Goal: Information Seeking & Learning: Find specific fact

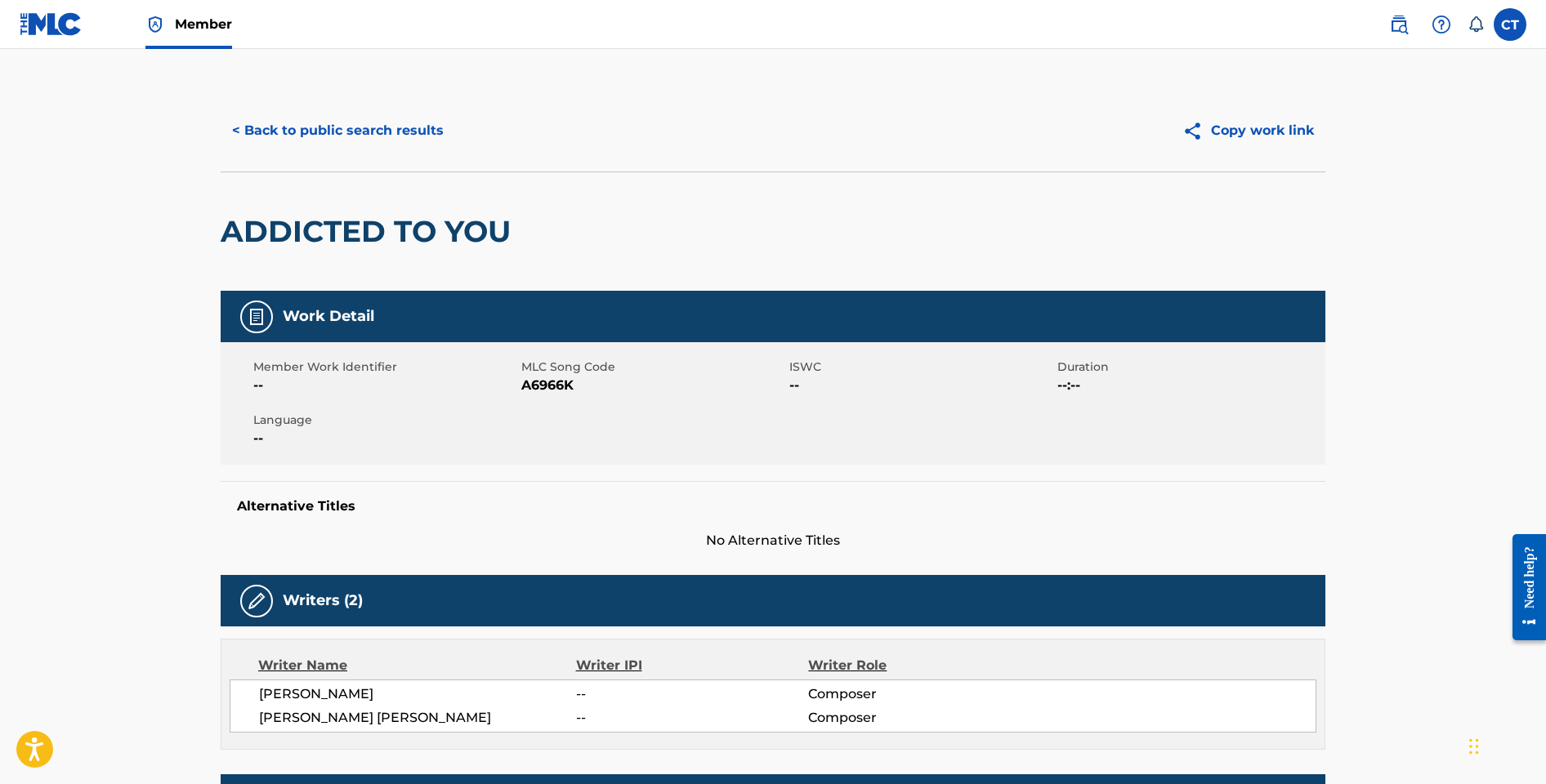
click at [335, 151] on div "< Back to public search results Copy work link" at bounding box center [773, 131] width 1105 height 82
click at [335, 143] on button "< Back to public search results" at bounding box center [337, 131] width 235 height 41
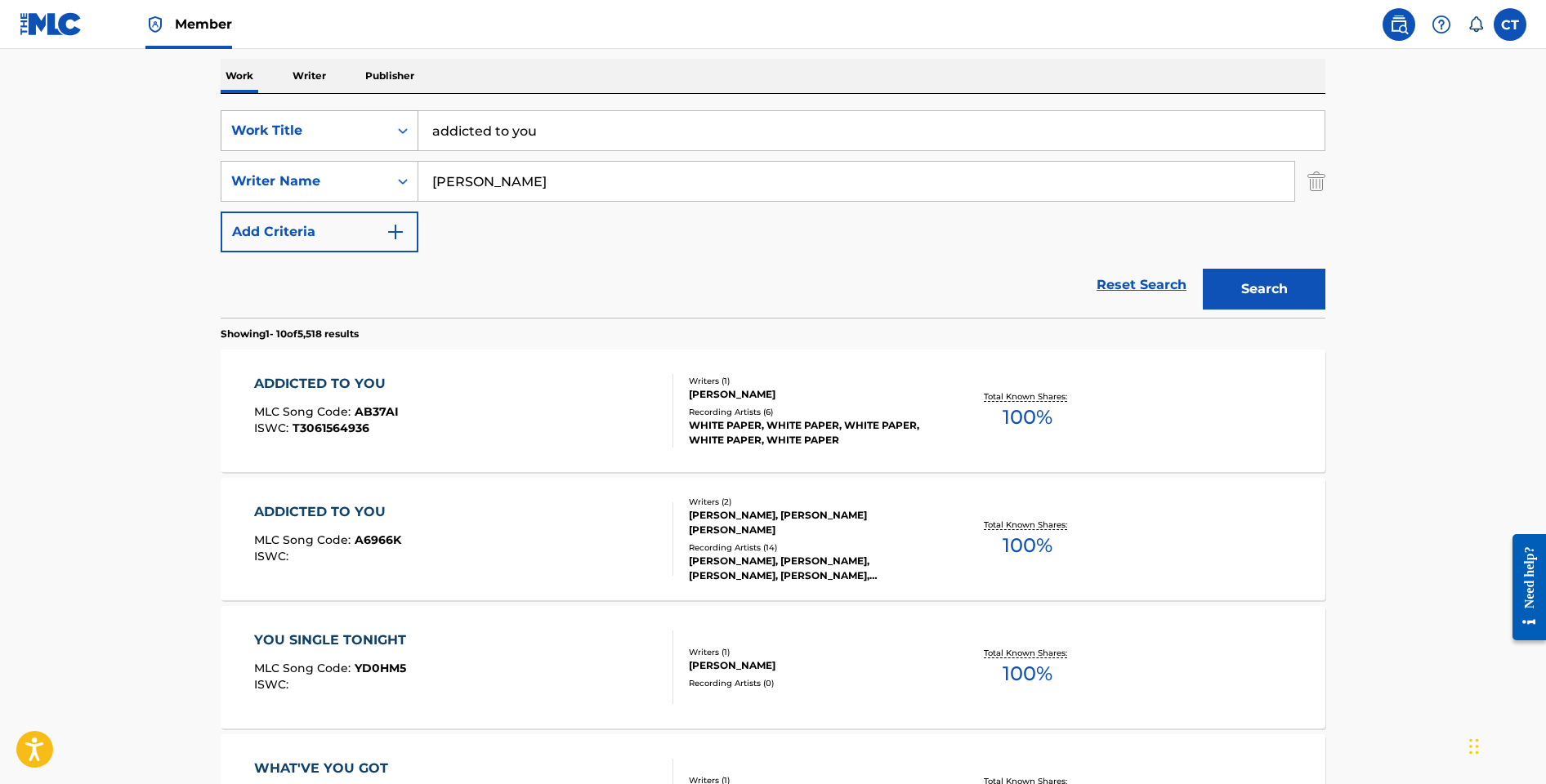
click at [403, 129] on icon "Search Form" at bounding box center [402, 131] width 16 height 16
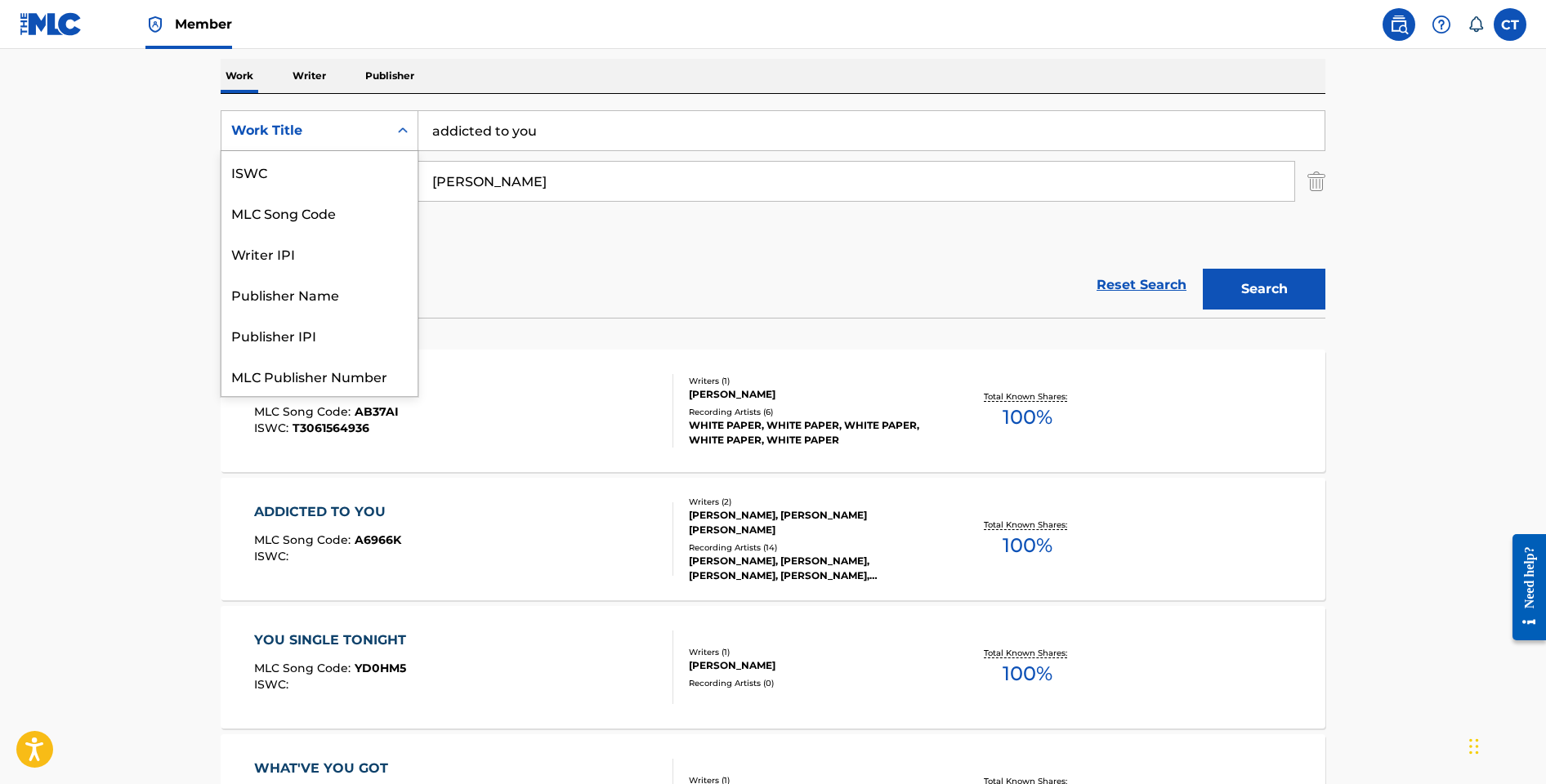
scroll to position [41, 0]
click at [377, 155] on div "MLC Song Code" at bounding box center [319, 171] width 196 height 41
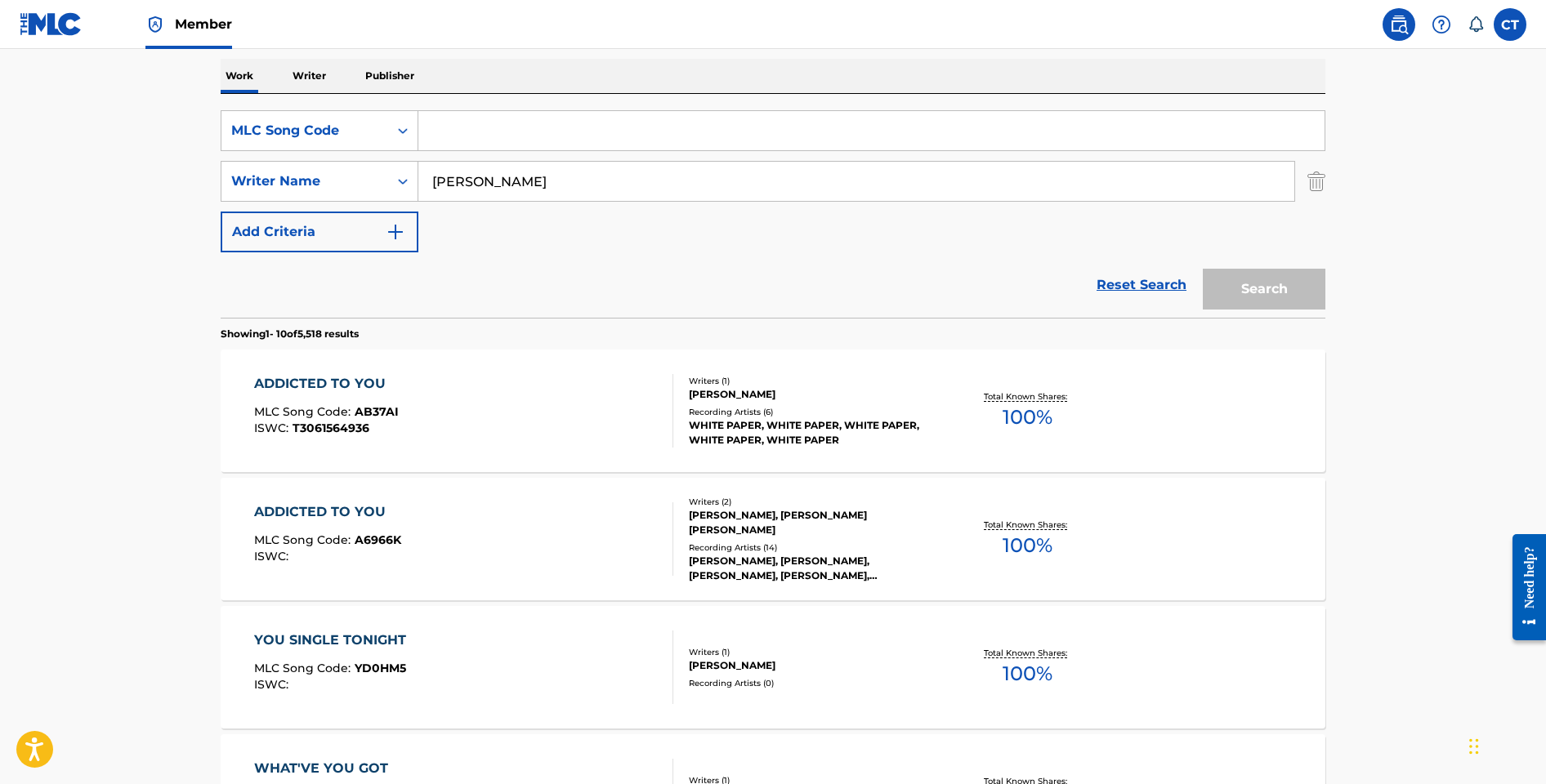
click at [513, 138] on input "Search Form" at bounding box center [871, 130] width 906 height 39
paste input "HQ0052"
type input "HQ0052"
drag, startPoint x: 520, startPoint y: 183, endPoint x: 410, endPoint y: 170, distance: 110.8
click at [410, 170] on div "SearchWithCriteria0232c3d6-a584-40a0-9e0b-fd5ba66ac86e Writer Name [PERSON_NAME]" at bounding box center [773, 181] width 1105 height 41
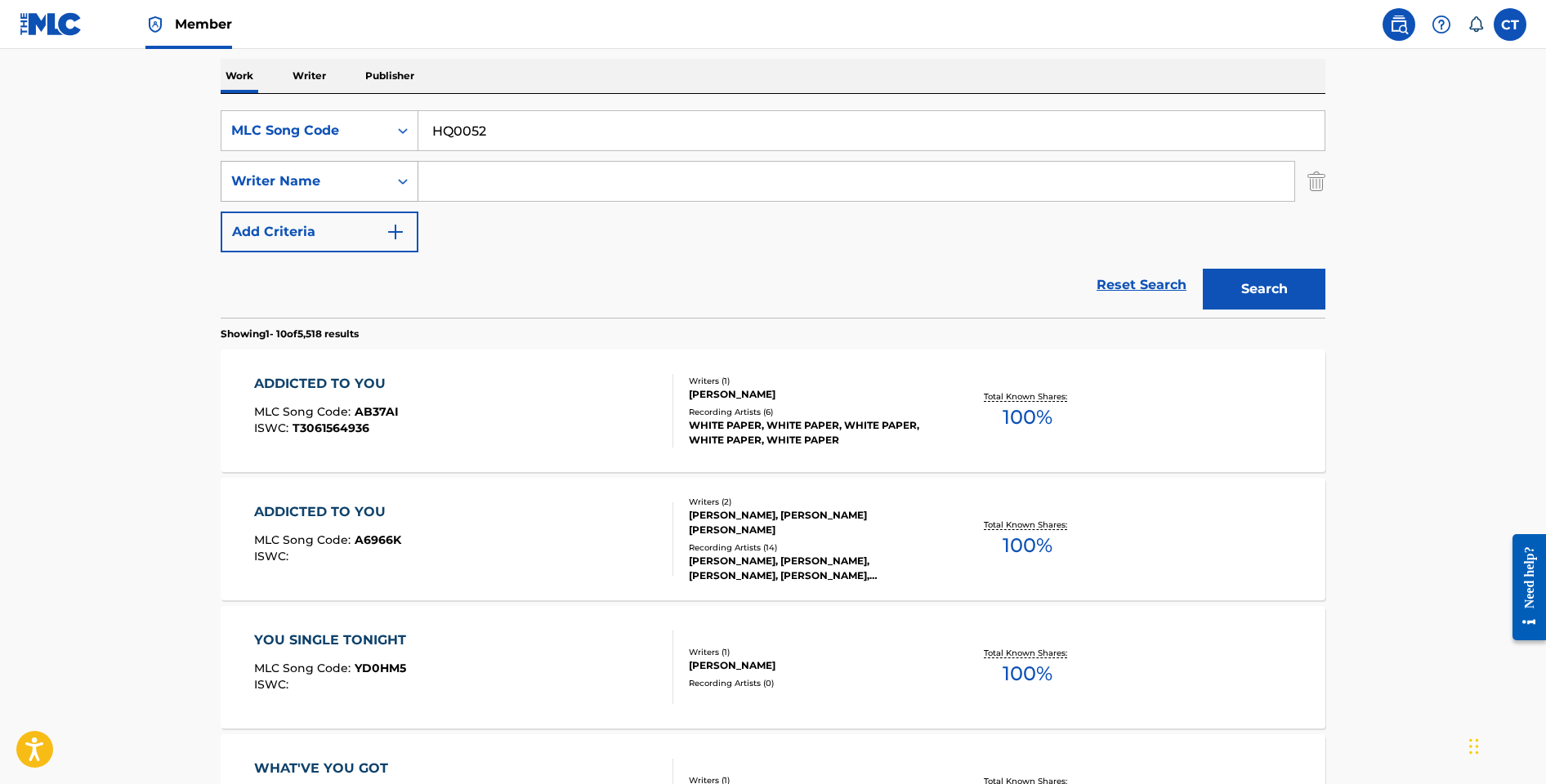
click at [1203, 268] on button "Search" at bounding box center [1264, 288] width 123 height 41
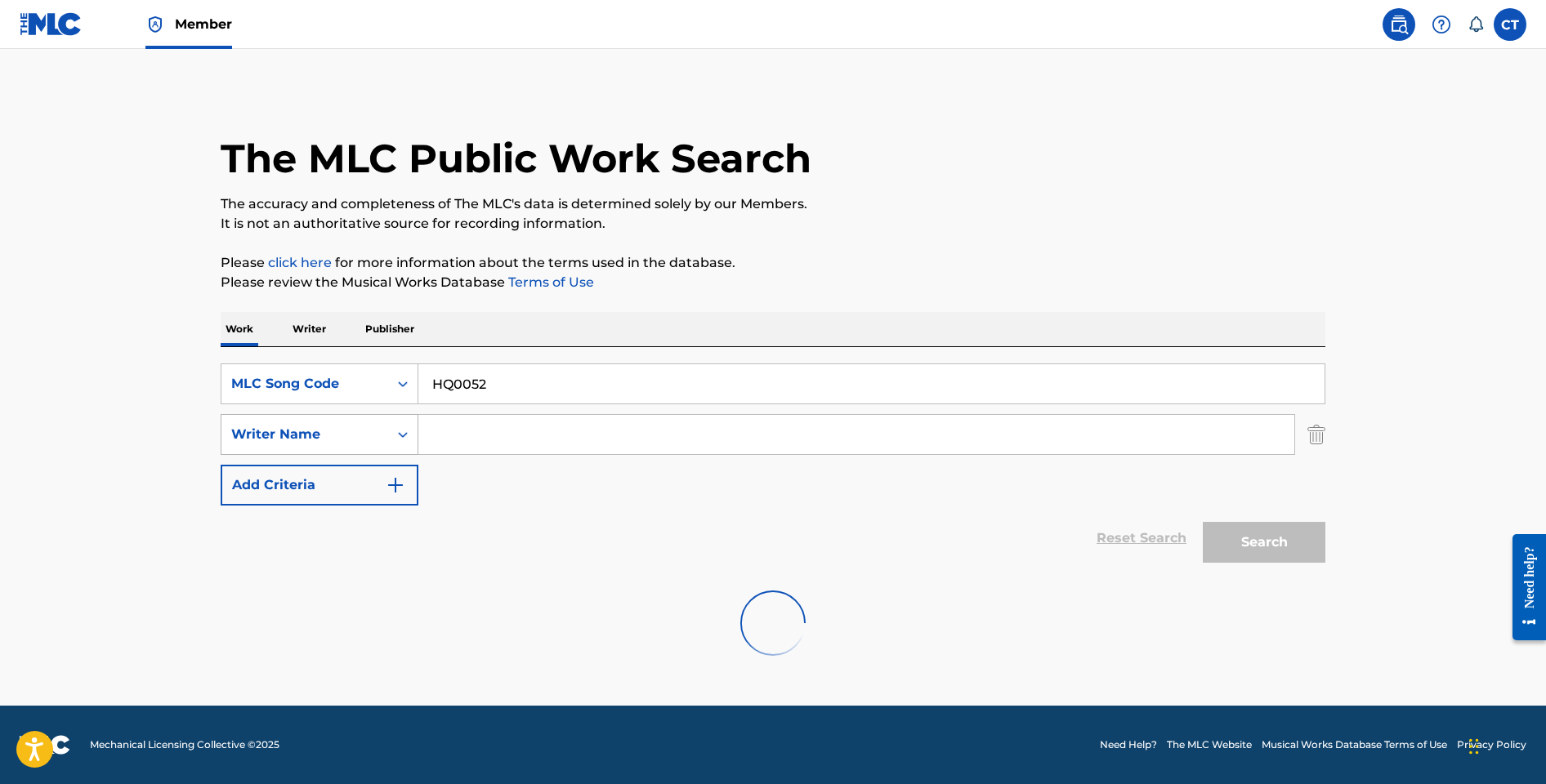
scroll to position [0, 0]
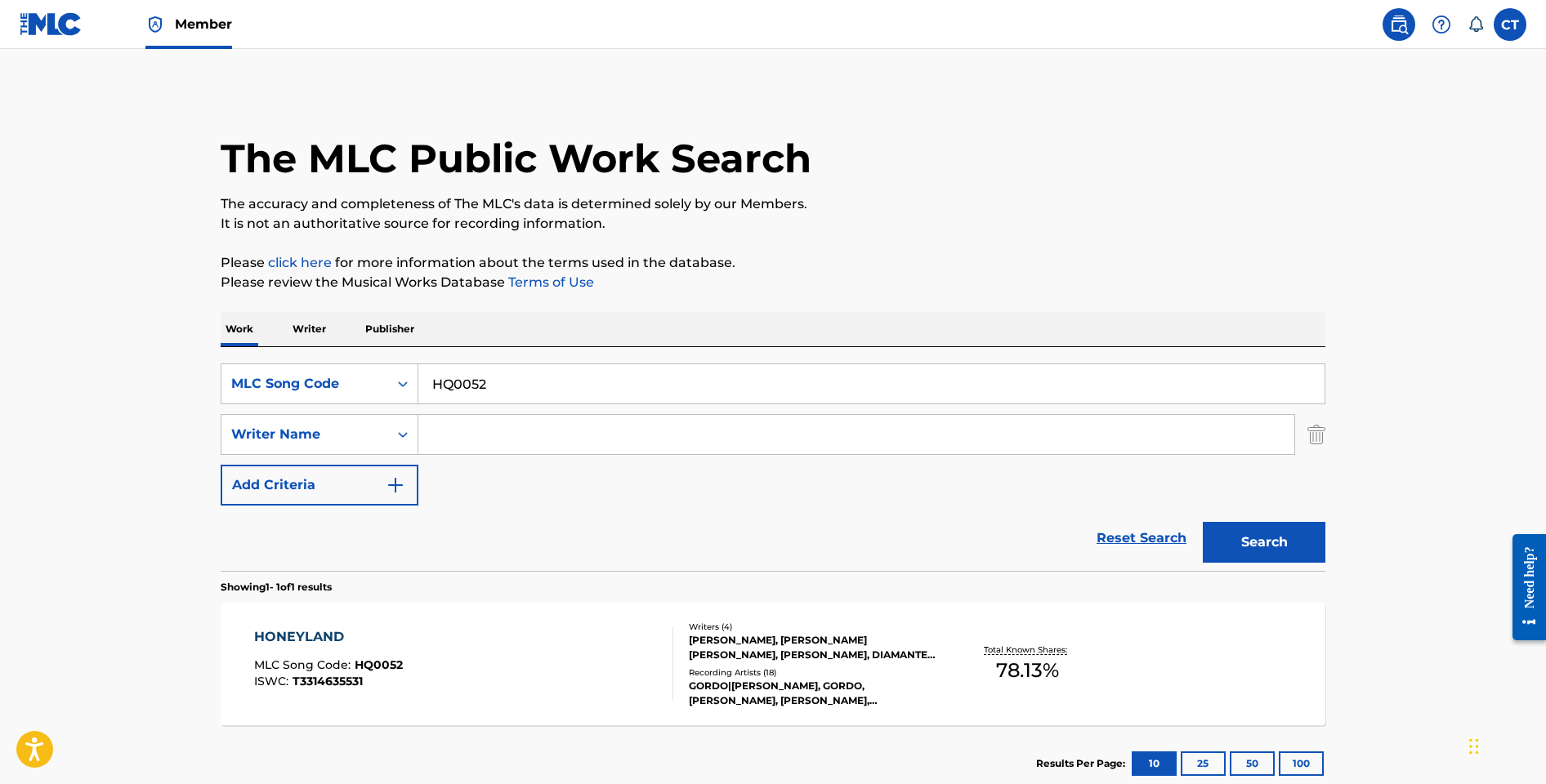
click at [597, 637] on div "HONEYLAND MLC Song Code : HQ0052 ISWC : T3314635531" at bounding box center [464, 664] width 420 height 74
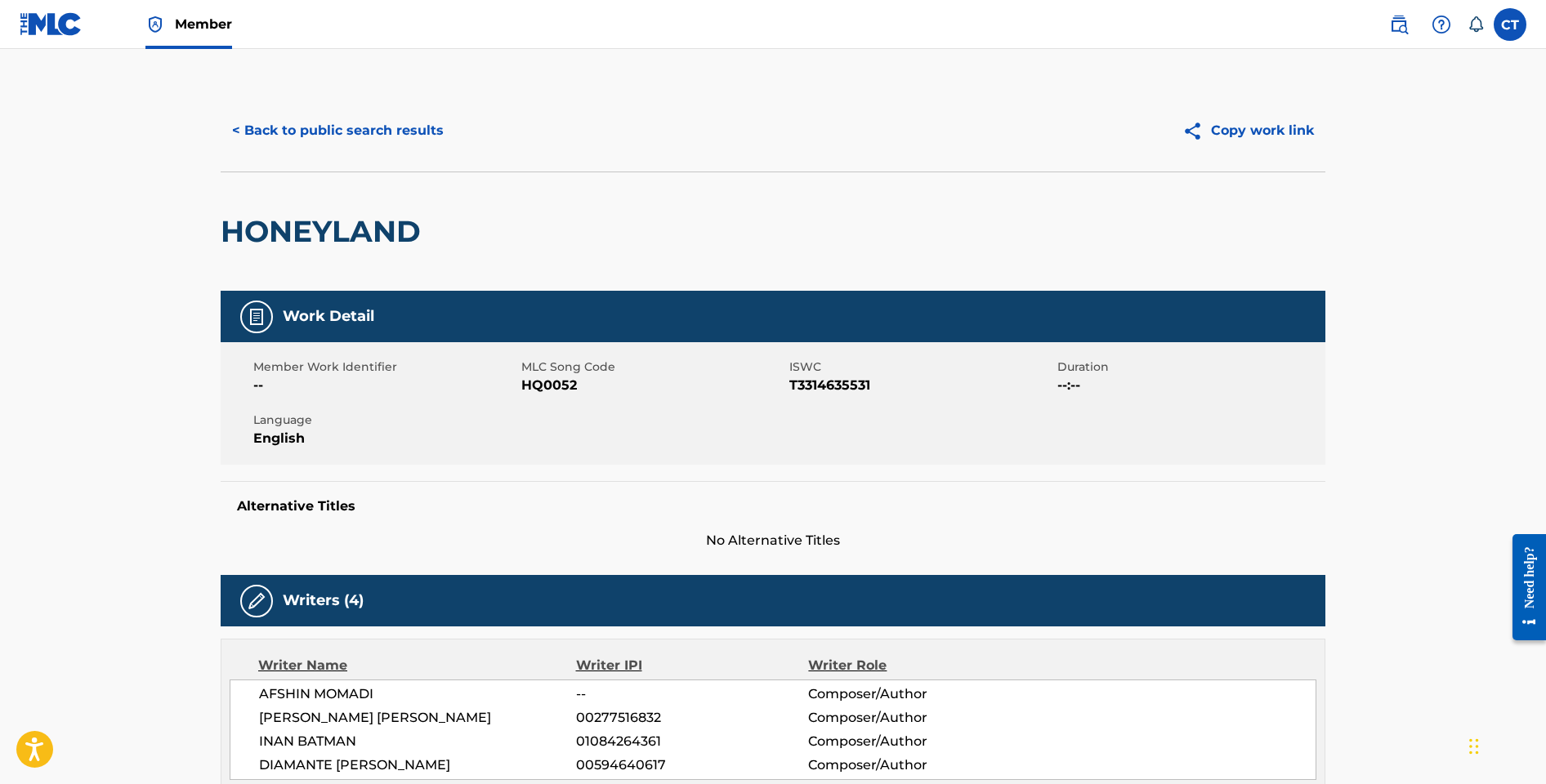
click at [406, 138] on button "< Back to public search results" at bounding box center [337, 131] width 235 height 41
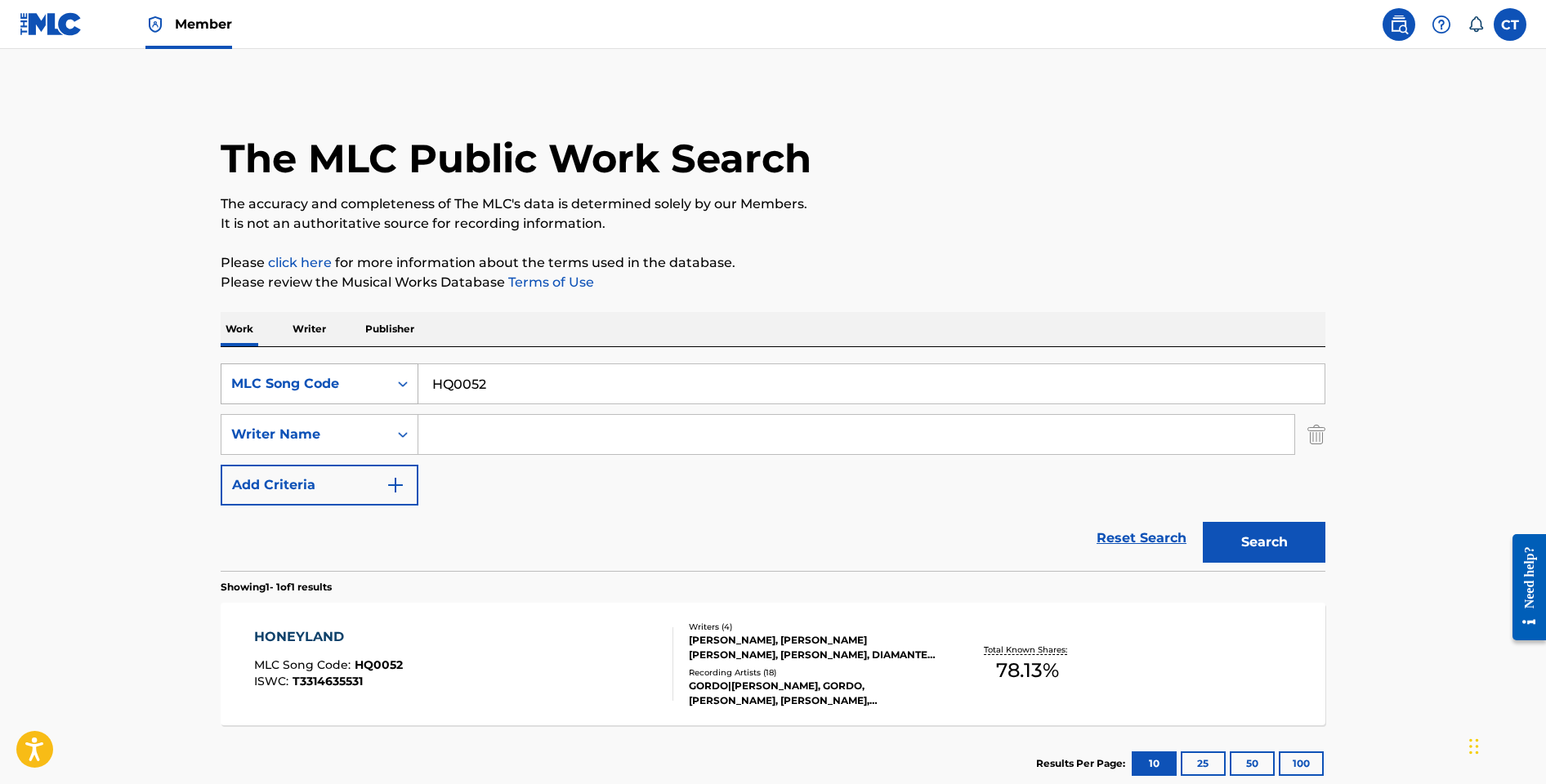
drag, startPoint x: 505, startPoint y: 388, endPoint x: 407, endPoint y: 374, distance: 99.0
click at [407, 374] on div "SearchWithCriteria8aef44c2-116f-456c-a393-b7b1e2406fc0 MLC Song Code HQ0052" at bounding box center [773, 383] width 1105 height 41
paste input "SD5J25"
type input "SD5J25"
click at [1203, 522] on button "Search" at bounding box center [1264, 542] width 123 height 41
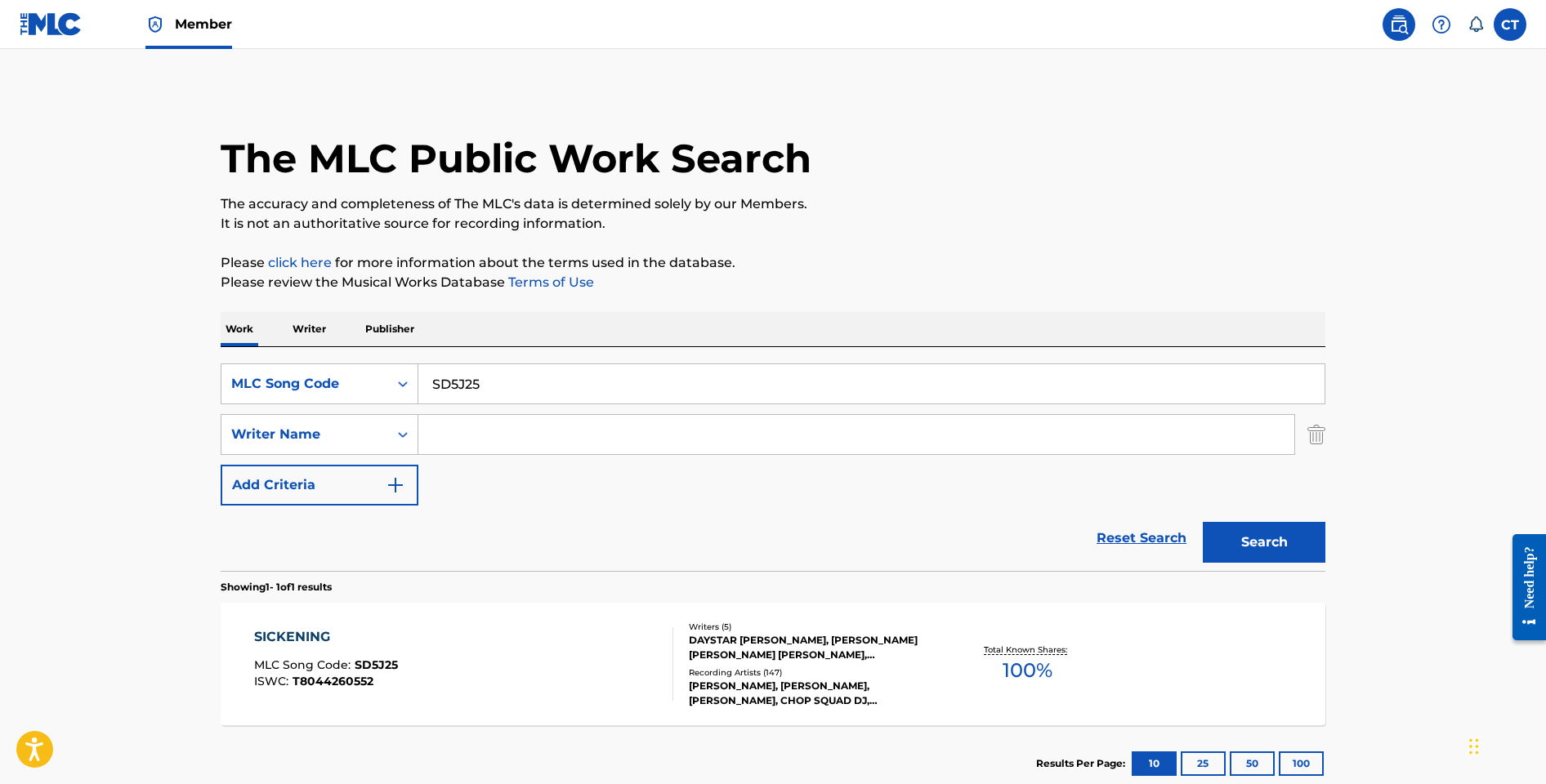
click at [594, 654] on div "SICKENING MLC Song Code : SD5J25 ISWC : T8044260552" at bounding box center [464, 664] width 420 height 74
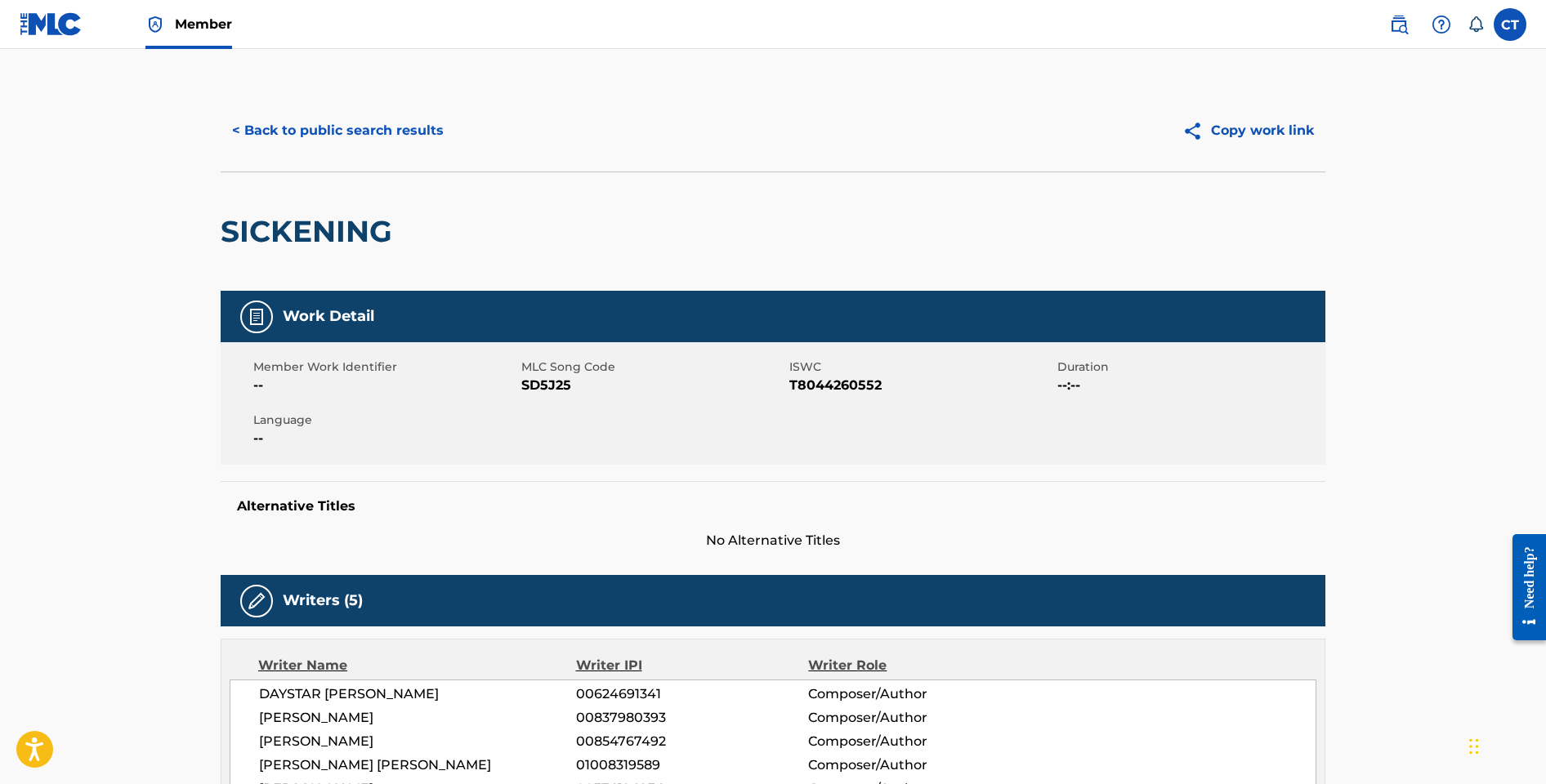
click at [326, 142] on button "< Back to public search results" at bounding box center [337, 131] width 235 height 41
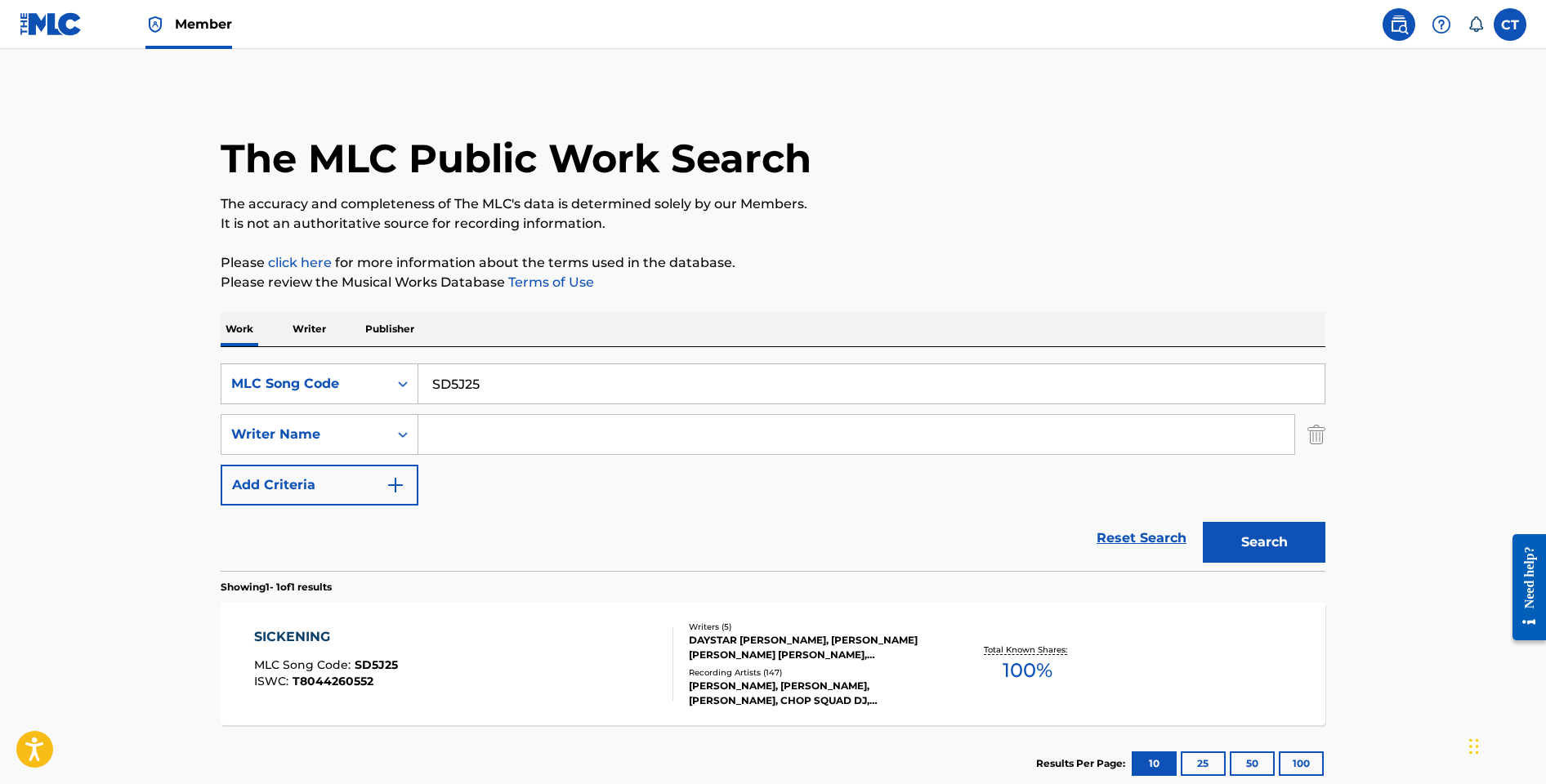
drag, startPoint x: 500, startPoint y: 389, endPoint x: 425, endPoint y: 375, distance: 76.3
click at [425, 375] on input "SD5J25" at bounding box center [871, 383] width 906 height 39
paste input "D2307R"
type input "D2307R"
click at [1282, 533] on button "Search" at bounding box center [1264, 542] width 123 height 41
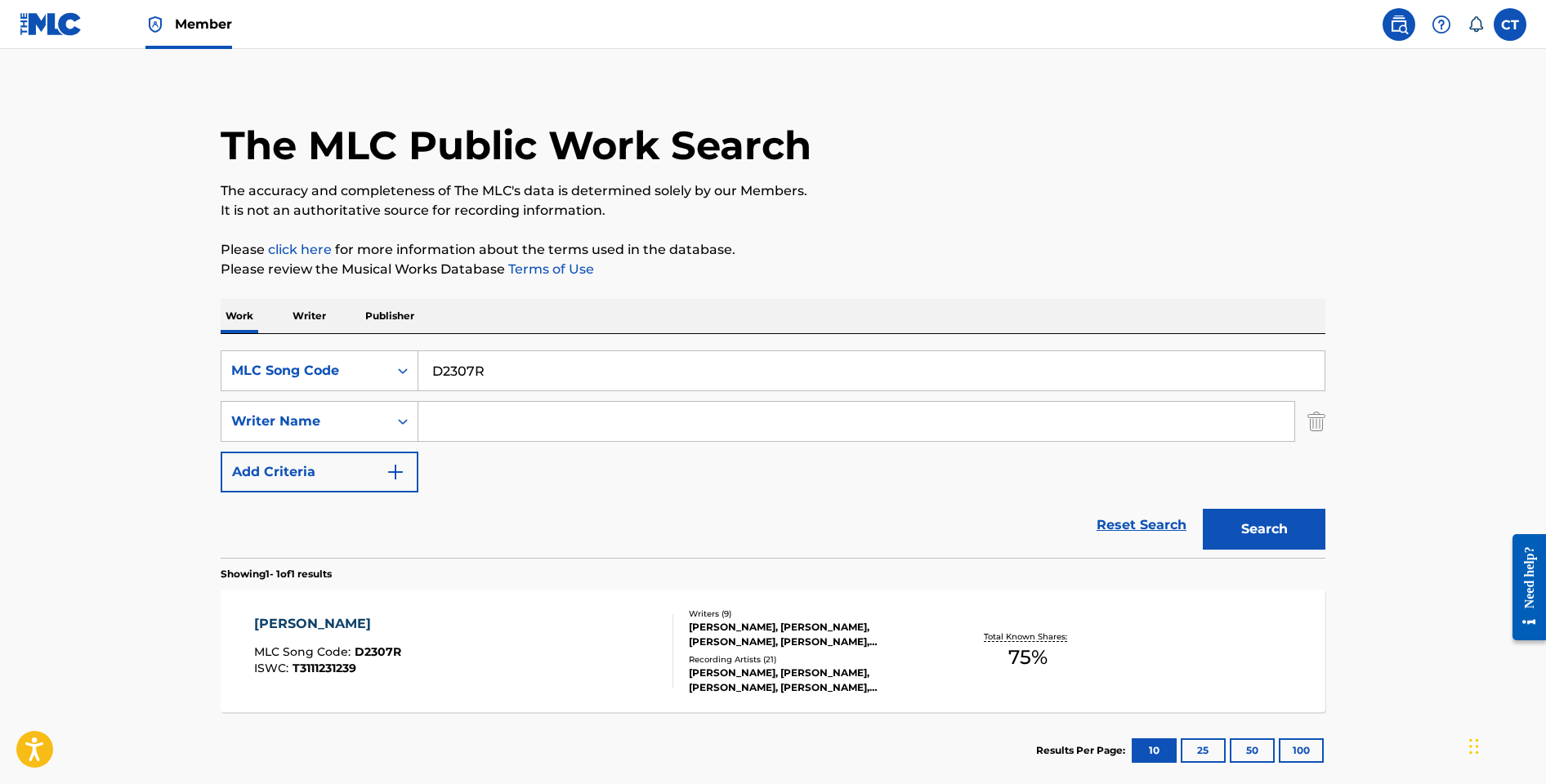
scroll to position [33, 0]
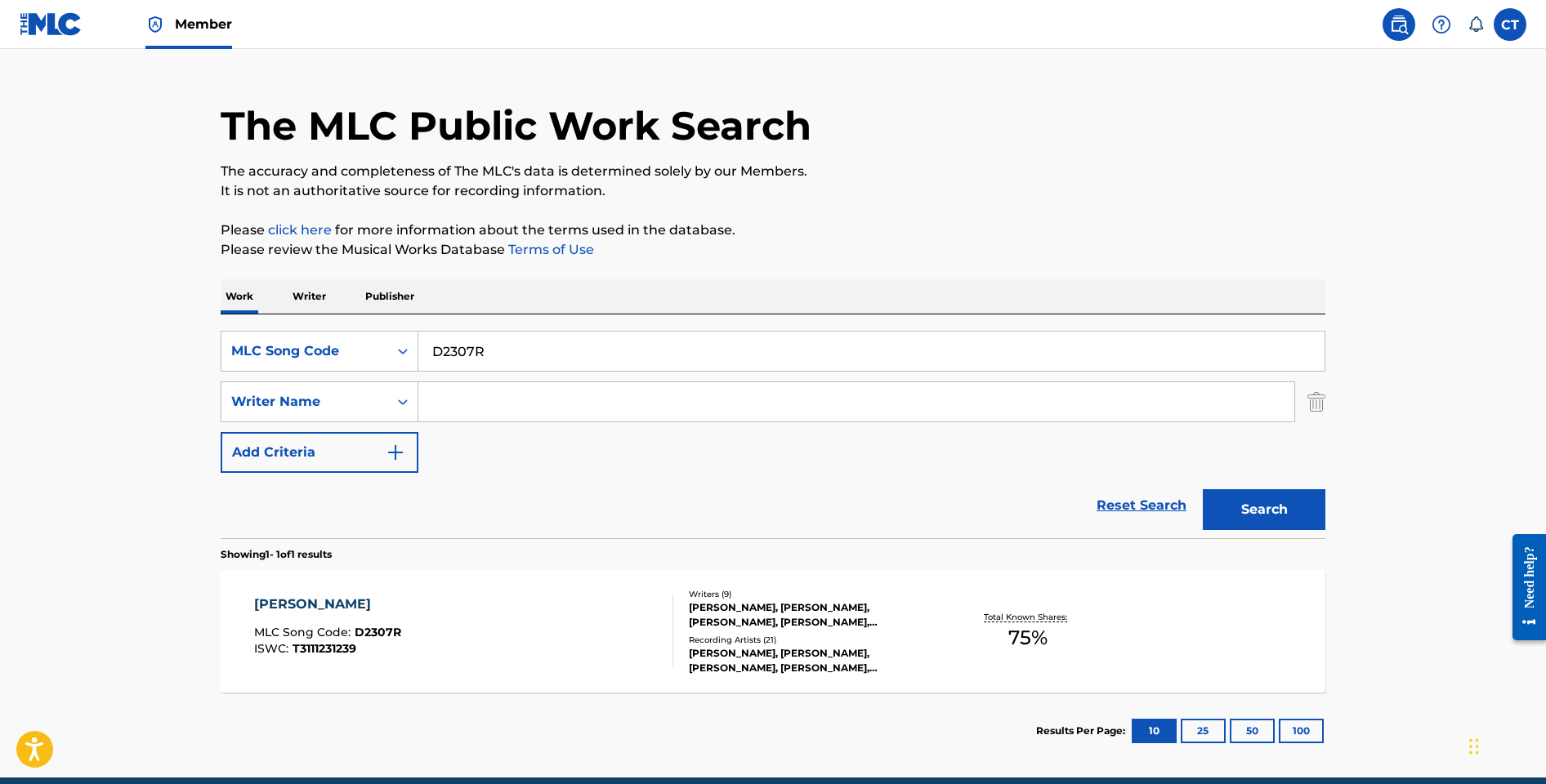
click at [582, 601] on div "[PERSON_NAME] MLC Song Code : D2307R ISWC : T3111231239" at bounding box center [464, 631] width 420 height 74
